Goal: Task Accomplishment & Management: Manage account settings

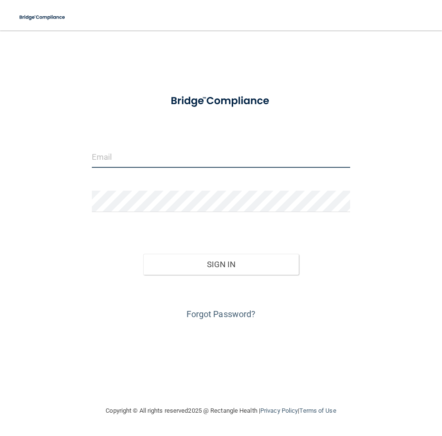
click at [196, 163] on input "email" at bounding box center [221, 157] width 258 height 21
type input "[EMAIL_ADDRESS][DOMAIN_NAME]"
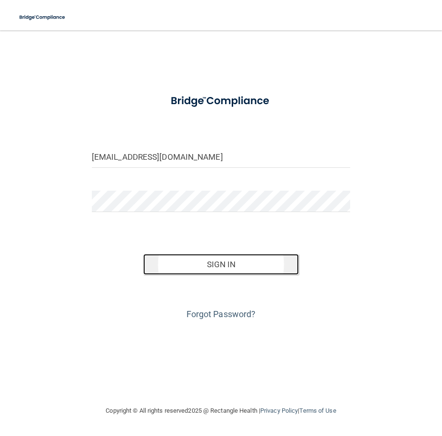
click at [174, 259] on button "Sign In" at bounding box center [220, 264] width 155 height 21
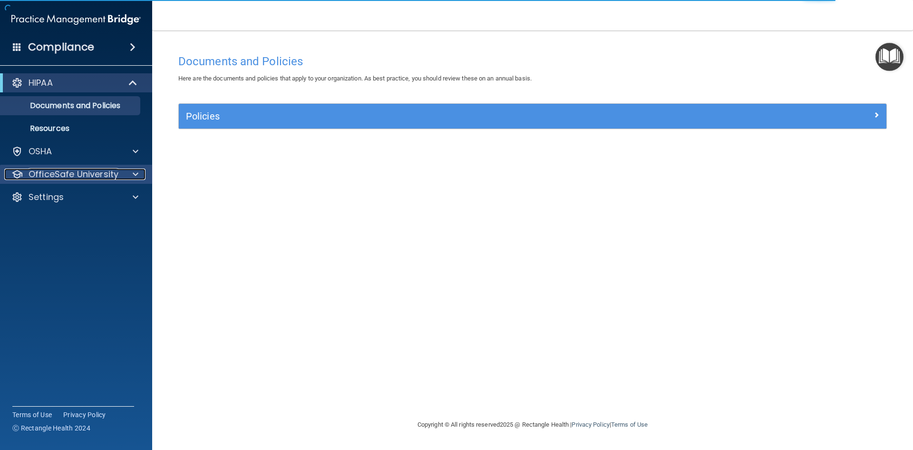
click at [137, 174] on span at bounding box center [136, 173] width 6 height 11
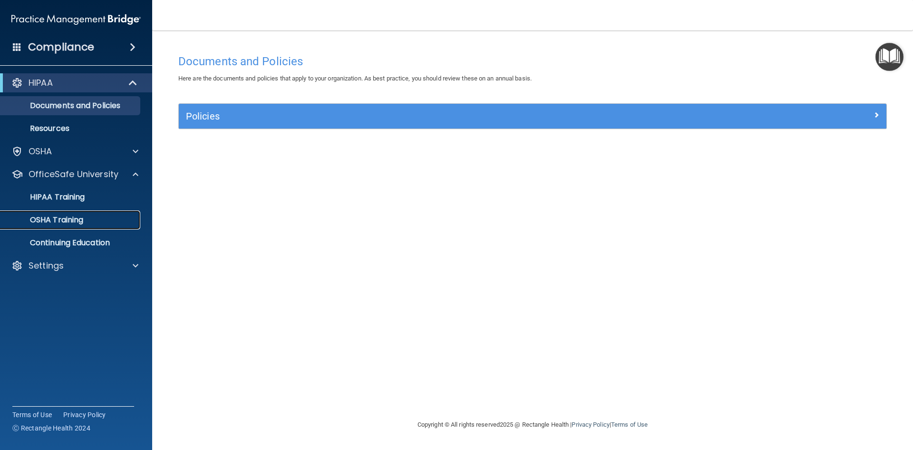
click at [105, 211] on link "OSHA Training" at bounding box center [65, 219] width 150 height 19
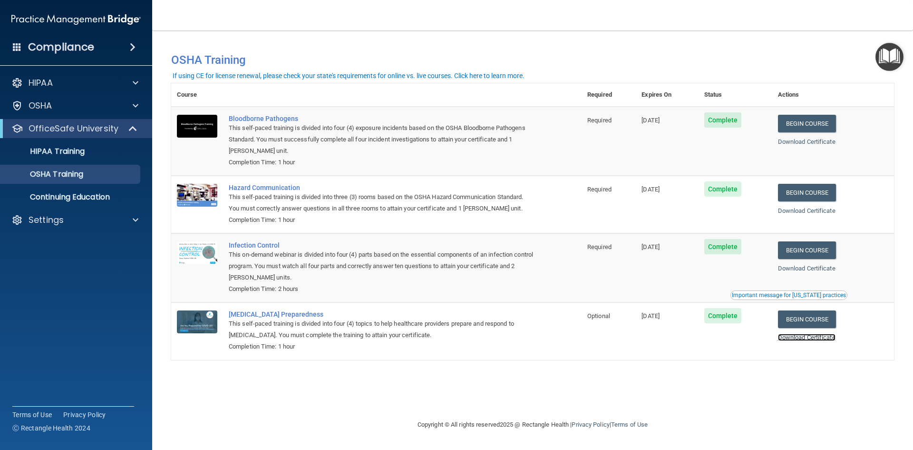
click at [441, 338] on link "Download Certificate" at bounding box center [807, 336] width 58 height 7
click at [65, 147] on p "HIPAA Training" at bounding box center [45, 152] width 78 height 10
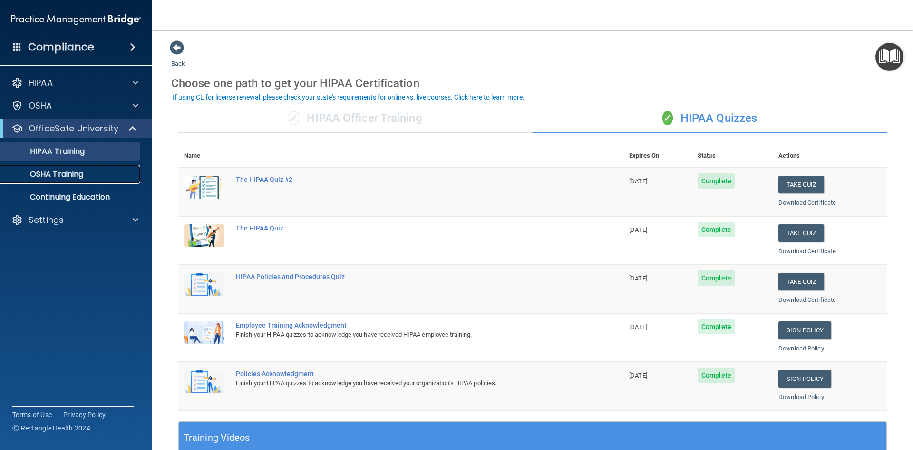
click at [57, 172] on p "OSHA Training" at bounding box center [44, 174] width 77 height 10
